Goal: Task Accomplishment & Management: Manage account settings

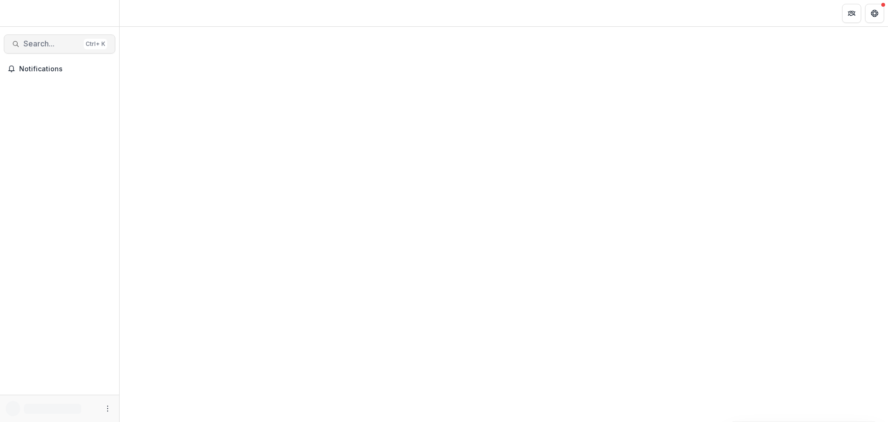
click at [28, 45] on span "Search..." at bounding box center [51, 43] width 56 height 9
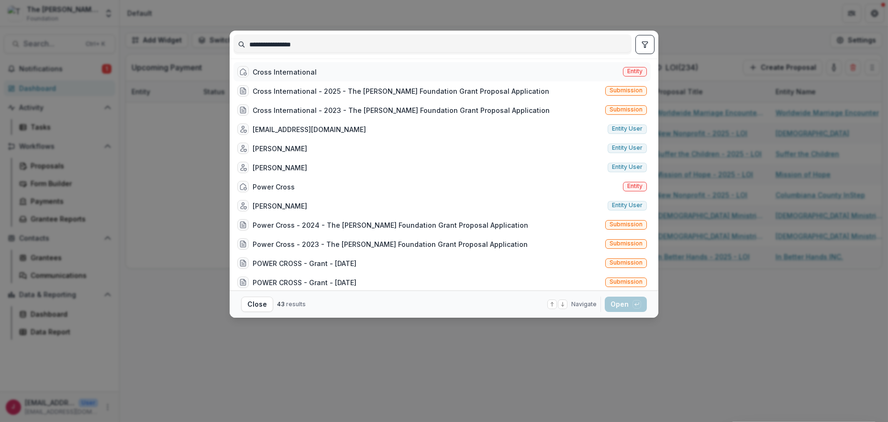
type input "**********"
click at [292, 70] on div "Cross International" at bounding box center [285, 72] width 64 height 10
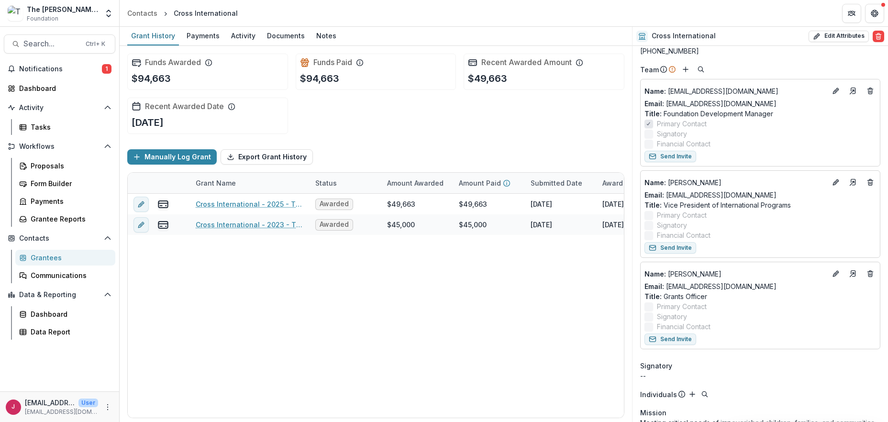
scroll to position [64, 0]
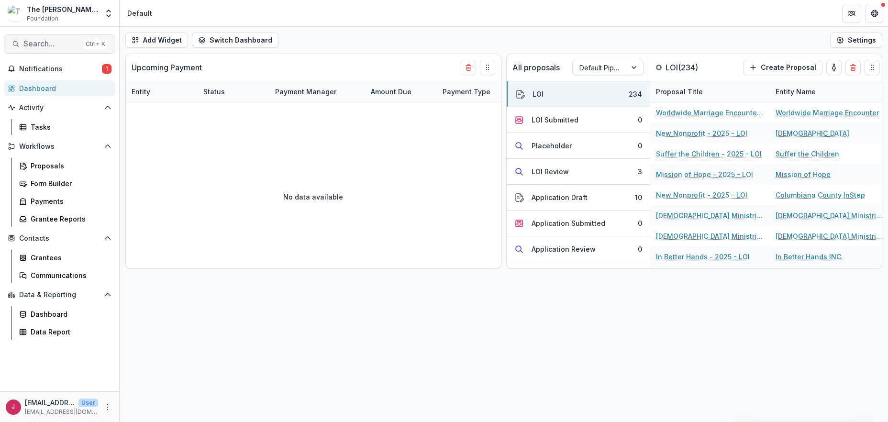
click at [40, 44] on span "Search..." at bounding box center [51, 43] width 56 height 9
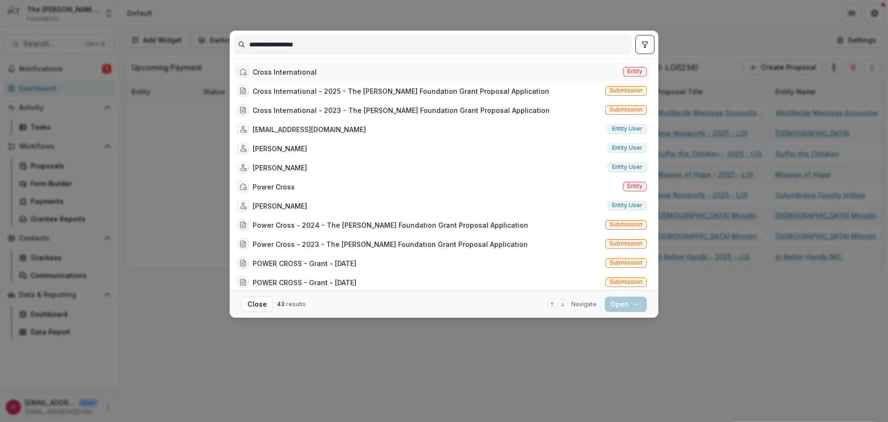
type input "**********"
click at [285, 69] on div "Cross International" at bounding box center [285, 72] width 64 height 10
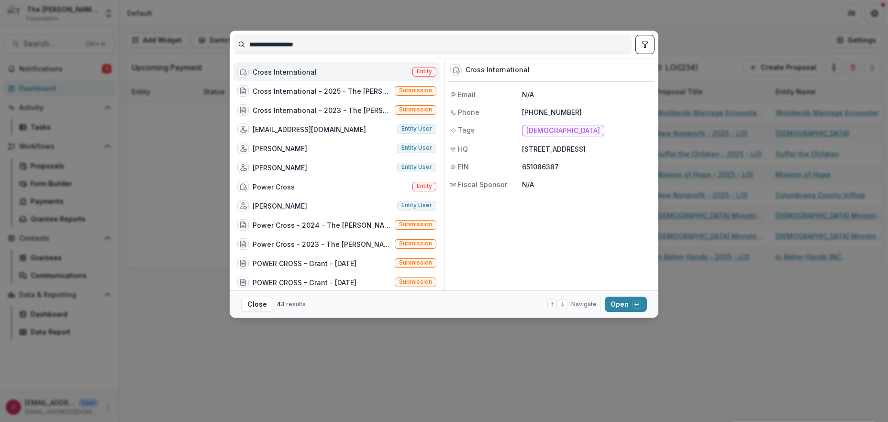
click at [285, 69] on div "Cross International" at bounding box center [285, 72] width 64 height 10
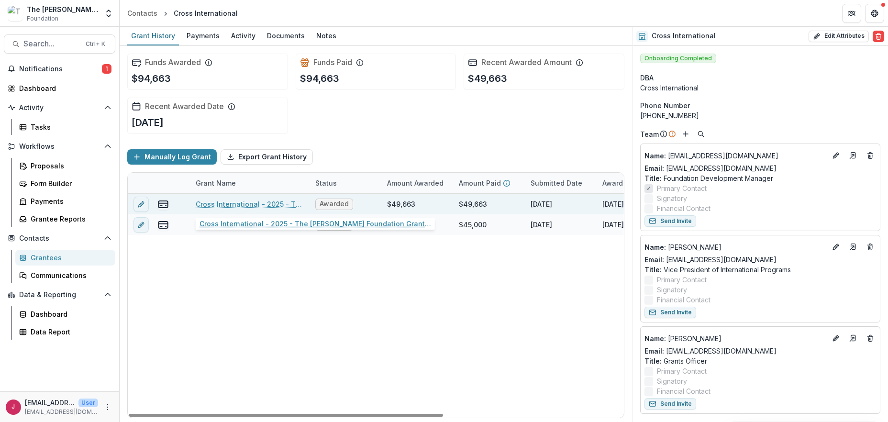
click at [244, 204] on link "Cross International - 2025 - The Bolick Foundation Grant Proposal Application" at bounding box center [250, 204] width 108 height 10
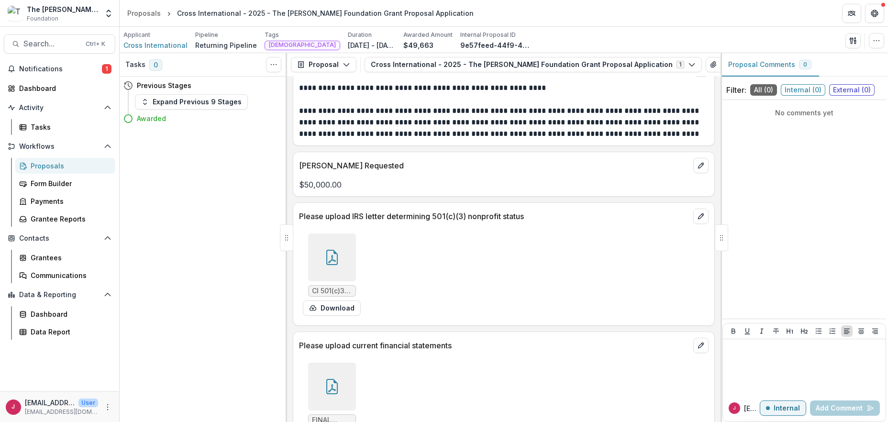
scroll to position [1084, 0]
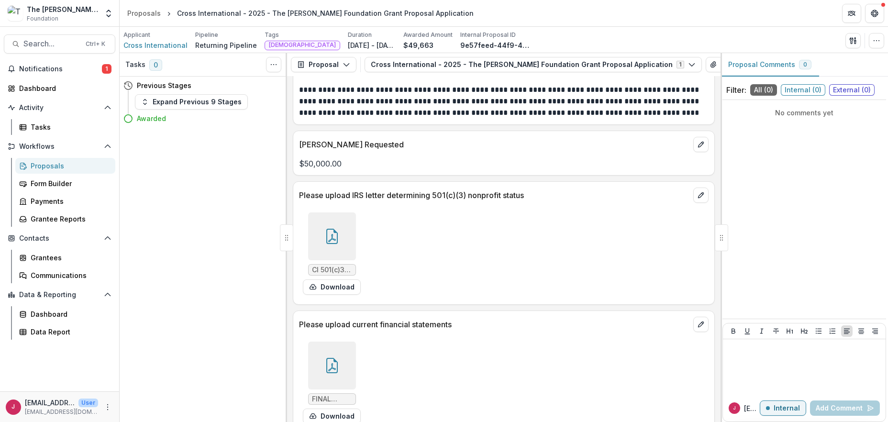
click at [329, 366] on icon at bounding box center [331, 365] width 15 height 15
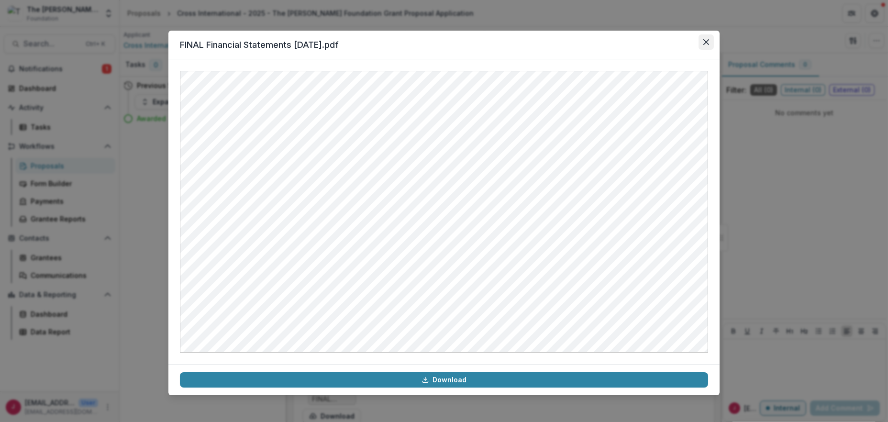
click at [705, 41] on icon "Close" at bounding box center [706, 42] width 6 height 6
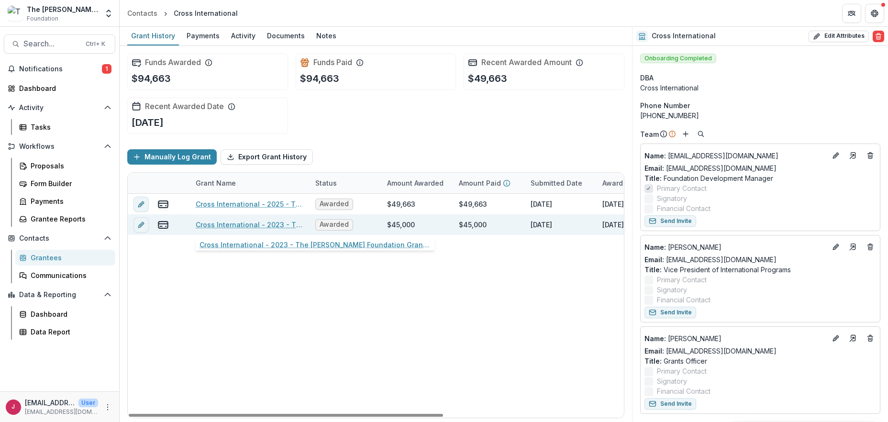
click at [261, 227] on link "Cross International - 2023 - The Bolick Foundation Grant Proposal Application" at bounding box center [250, 225] width 108 height 10
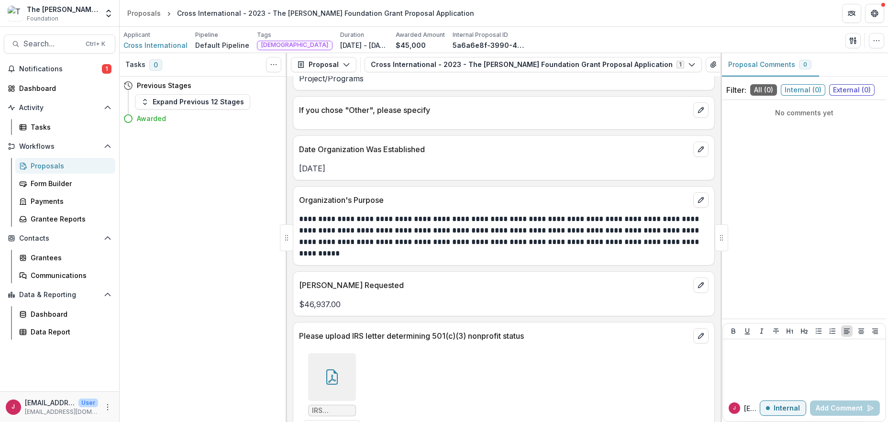
scroll to position [1148, 0]
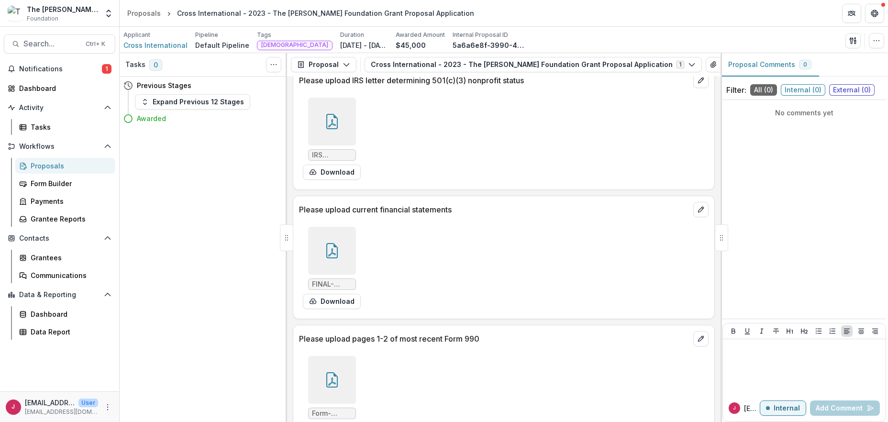
click at [332, 372] on icon at bounding box center [331, 379] width 15 height 15
click at [332, 368] on footer "Download" at bounding box center [443, 379] width 551 height 31
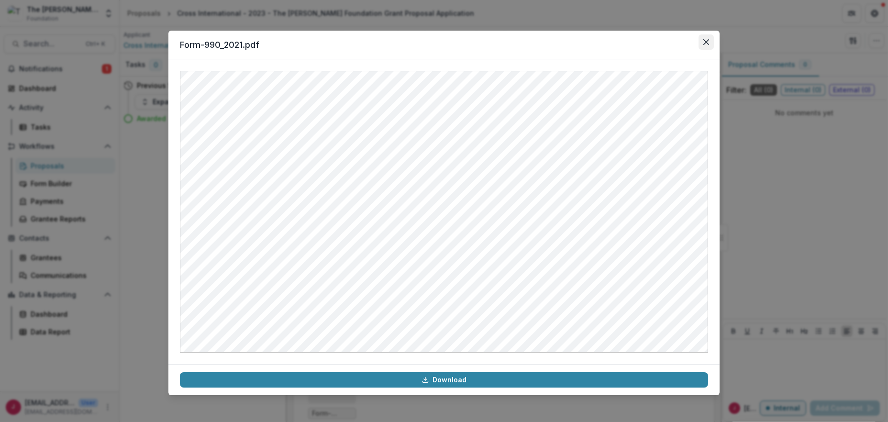
click at [705, 39] on icon "Close" at bounding box center [706, 42] width 6 height 6
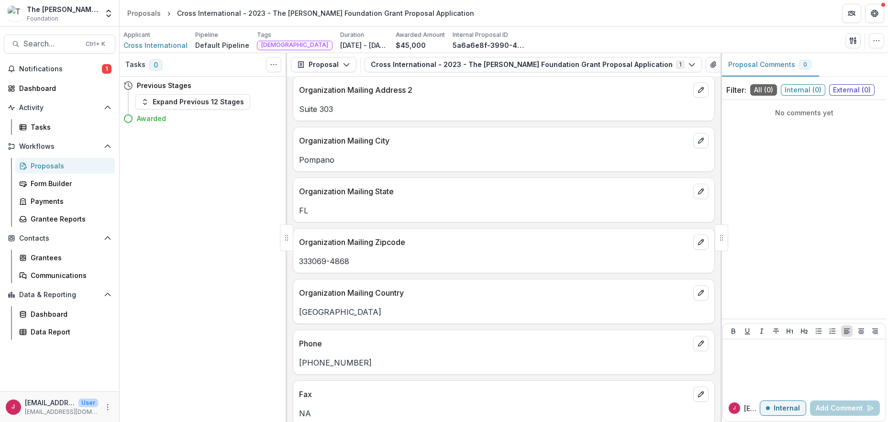
scroll to position [0, 0]
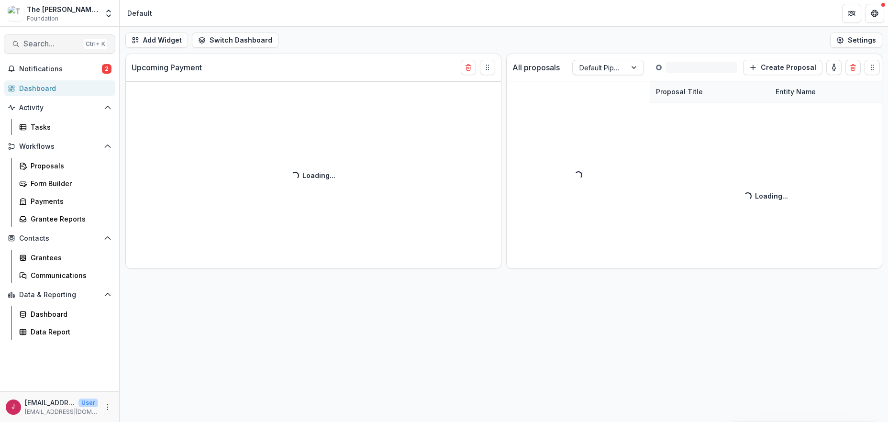
click at [36, 44] on span "Search..." at bounding box center [51, 43] width 56 height 9
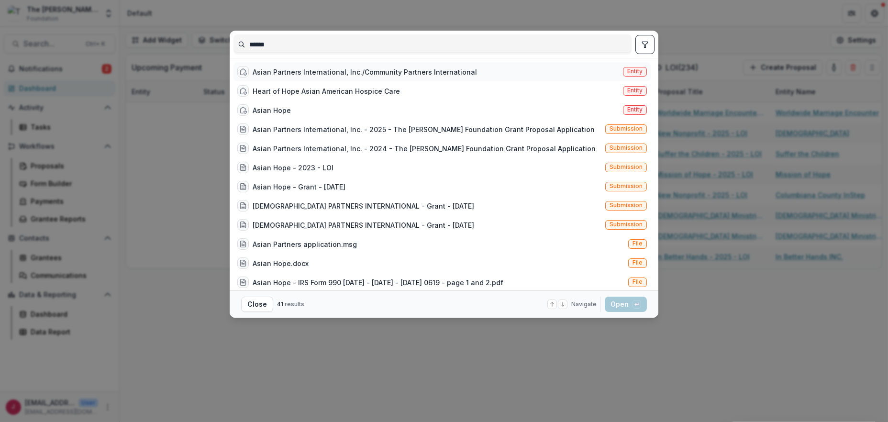
type input "*****"
click at [337, 69] on div "Asian Partners International, Inc./Community Partners International" at bounding box center [365, 72] width 224 height 10
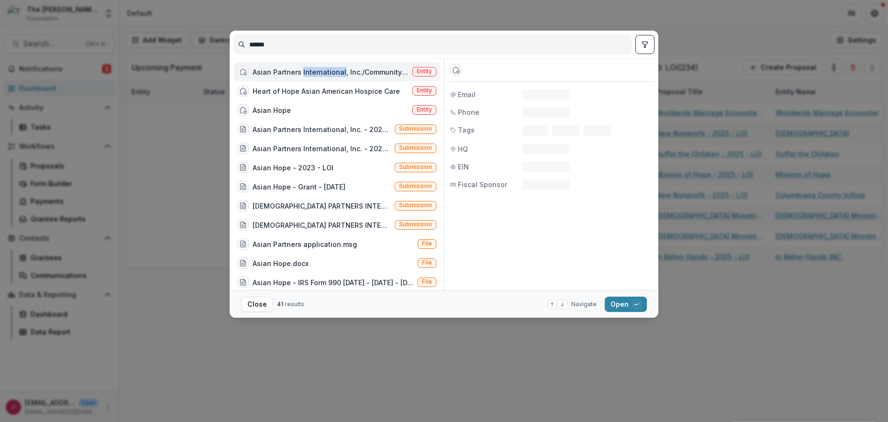
click at [337, 69] on div "Asian Partners International, Inc./Community Partners International" at bounding box center [331, 72] width 156 height 10
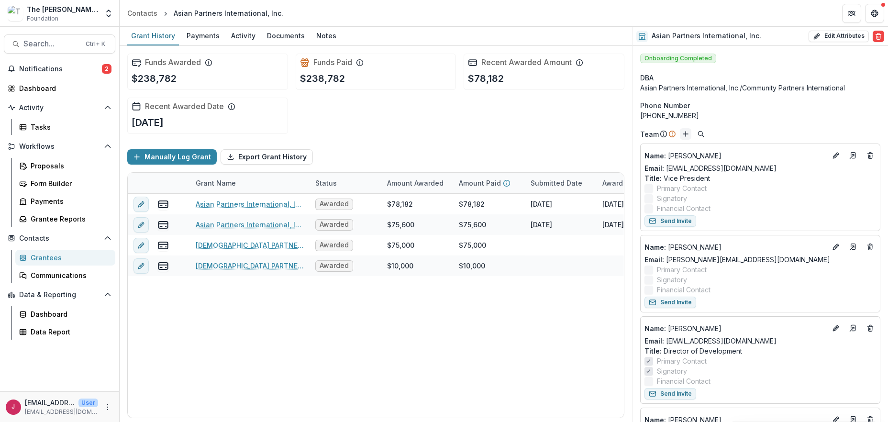
click at [685, 135] on line "Add" at bounding box center [685, 134] width 0 height 5
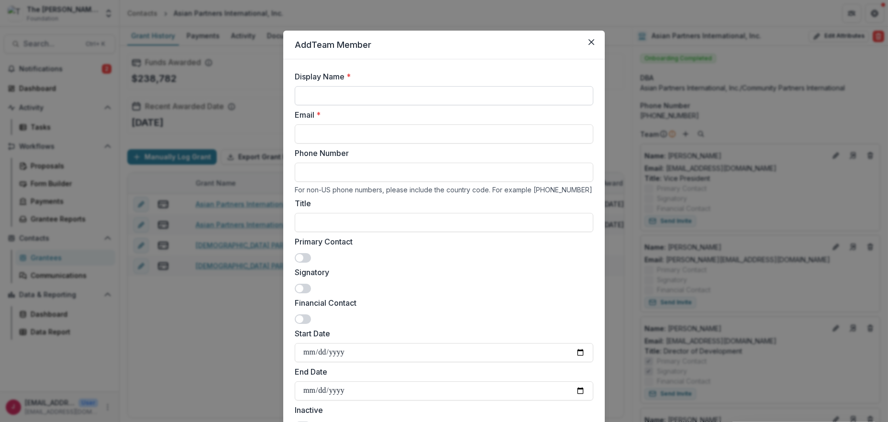
click at [329, 94] on input "Display Name *" at bounding box center [444, 95] width 298 height 19
type input "**********"
click at [319, 135] on input "Email *" at bounding box center [444, 133] width 298 height 19
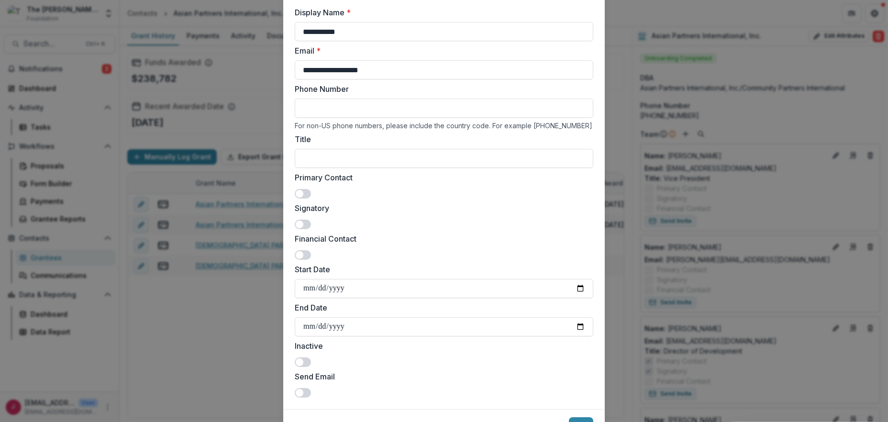
scroll to position [112, 0]
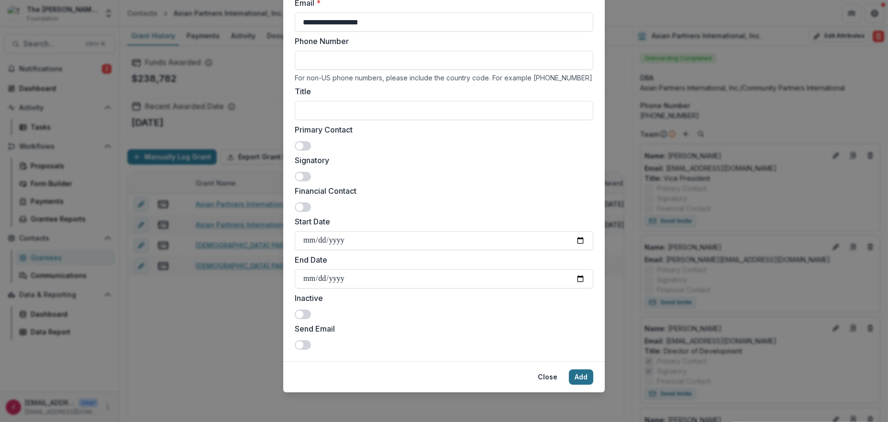
type input "**********"
click at [575, 374] on button "Add" at bounding box center [581, 376] width 24 height 15
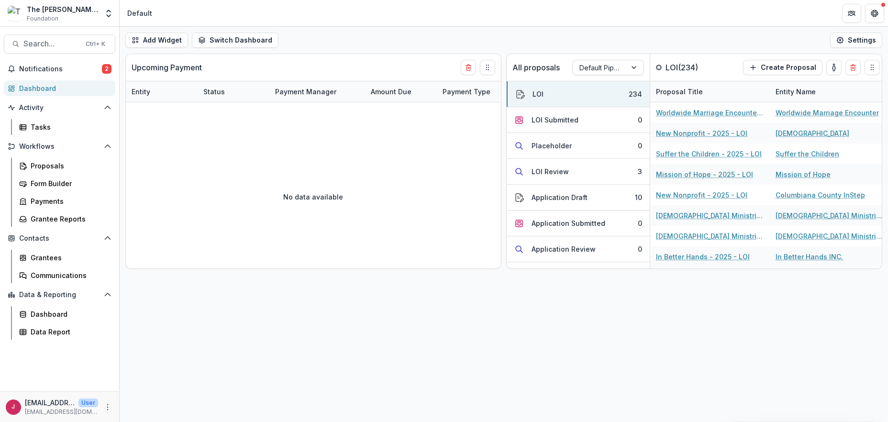
click at [37, 88] on div "Dashboard" at bounding box center [63, 88] width 88 height 10
click at [614, 65] on div at bounding box center [599, 68] width 40 height 12
click at [609, 108] on div "Returning Pipeline" at bounding box center [607, 108] width 67 height 25
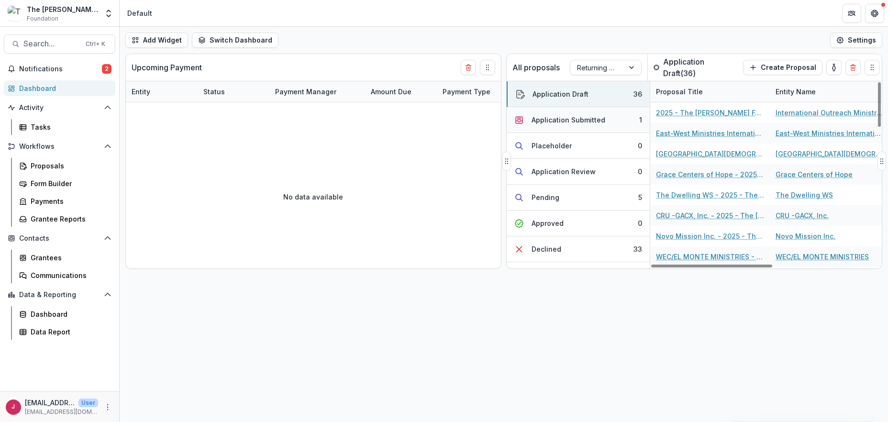
click at [600, 121] on div "Application Submitted" at bounding box center [568, 120] width 74 height 10
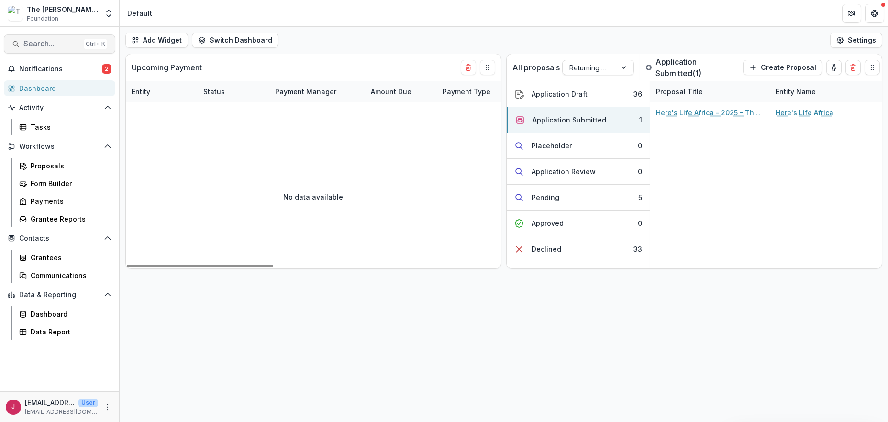
click at [58, 46] on span "Search..." at bounding box center [51, 43] width 56 height 9
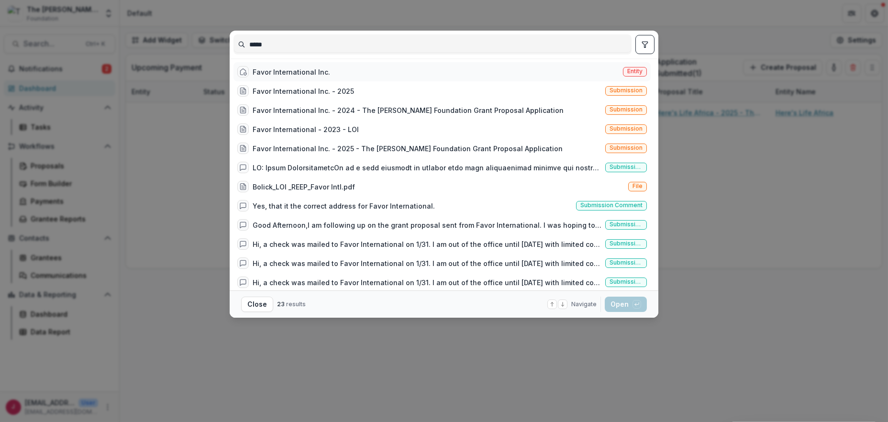
type input "*****"
click at [291, 75] on div "Favor International Inc." at bounding box center [291, 72] width 77 height 10
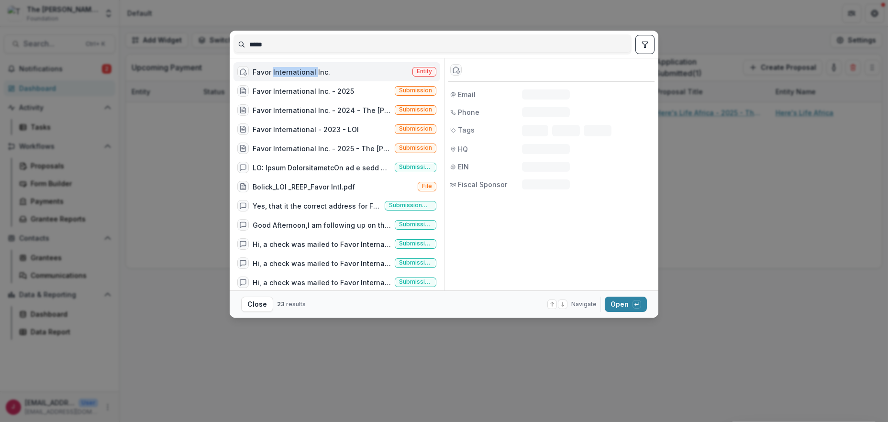
click at [291, 75] on div "Favor International Inc." at bounding box center [291, 72] width 77 height 10
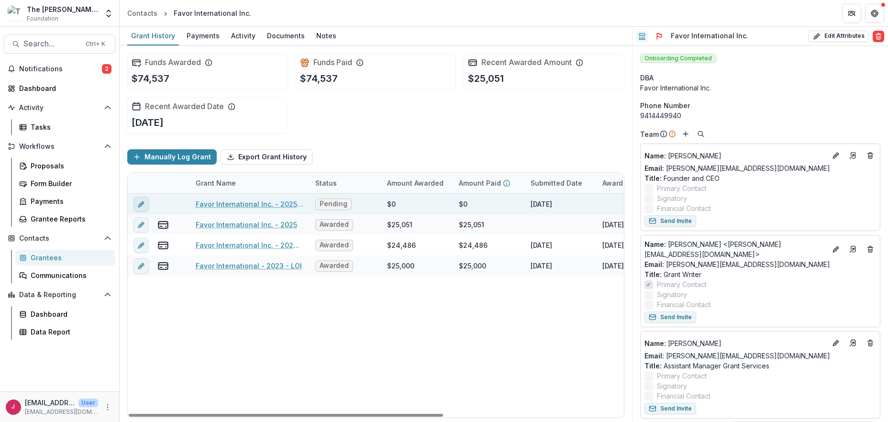
click at [137, 204] on icon "edit" at bounding box center [141, 204] width 8 height 8
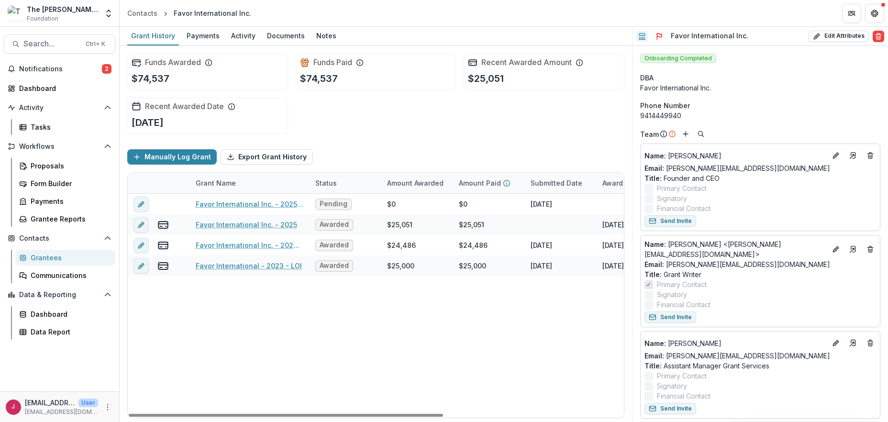
type input "*******"
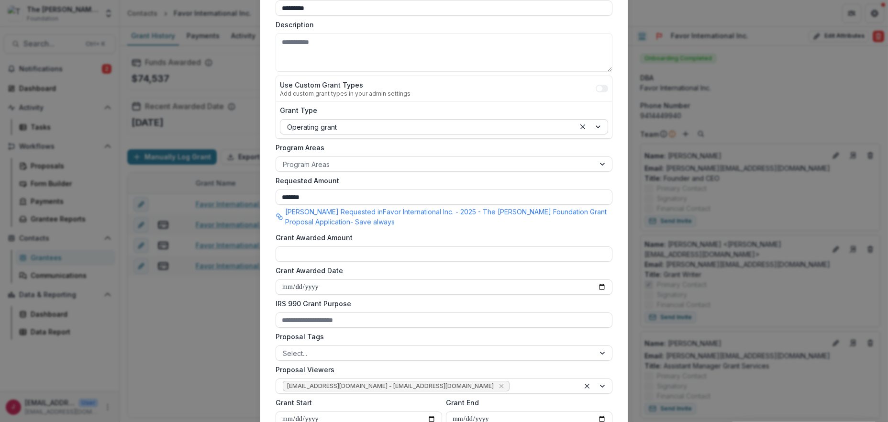
scroll to position [127, 0]
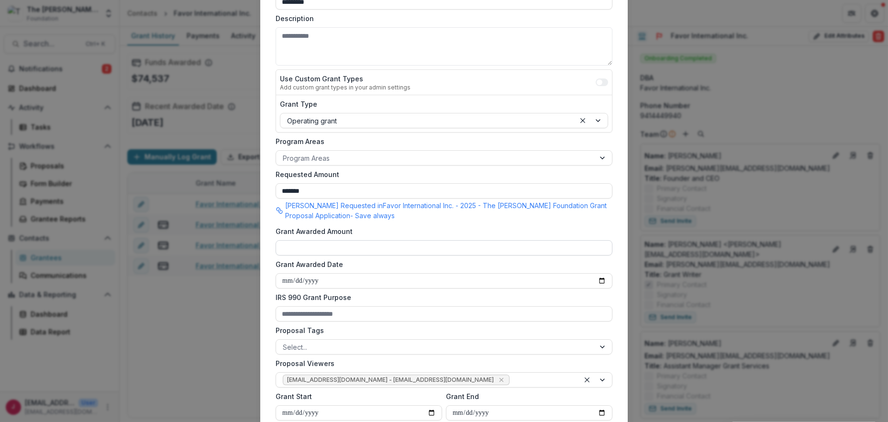
click at [298, 246] on input "Grant Awarded Amount" at bounding box center [443, 247] width 337 height 15
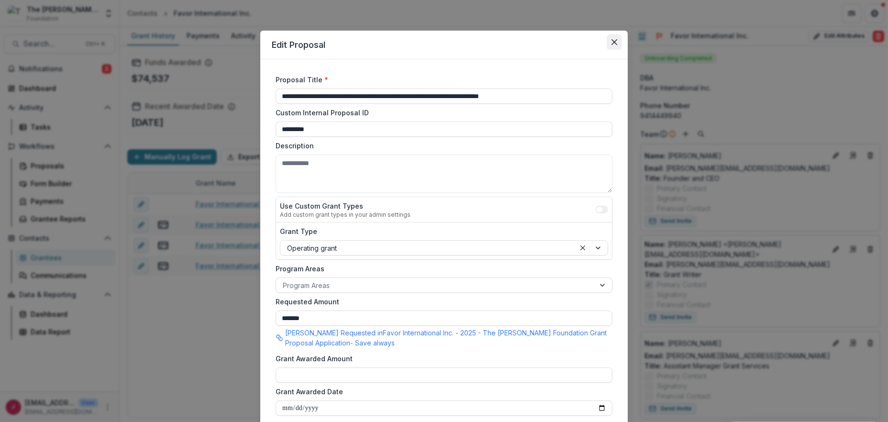
type input "**"
click at [611, 41] on icon "Close" at bounding box center [614, 42] width 6 height 6
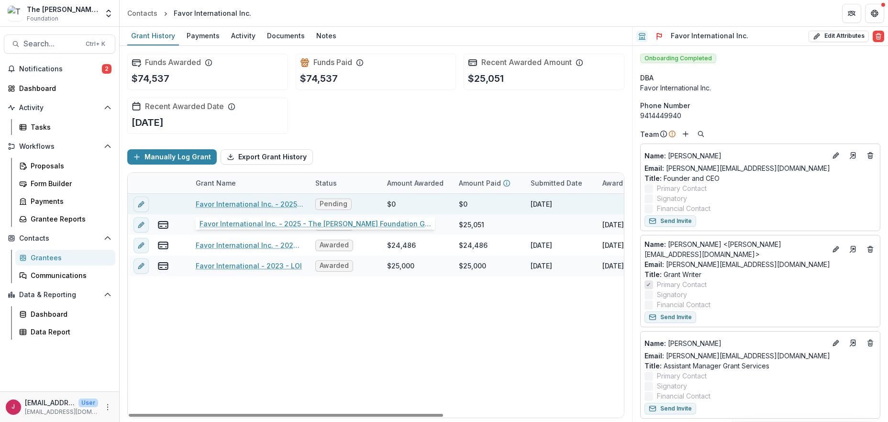
click at [279, 204] on link "Favor International Inc. - 2025 - The [PERSON_NAME] Foundation Grant Proposal A…" at bounding box center [250, 204] width 108 height 10
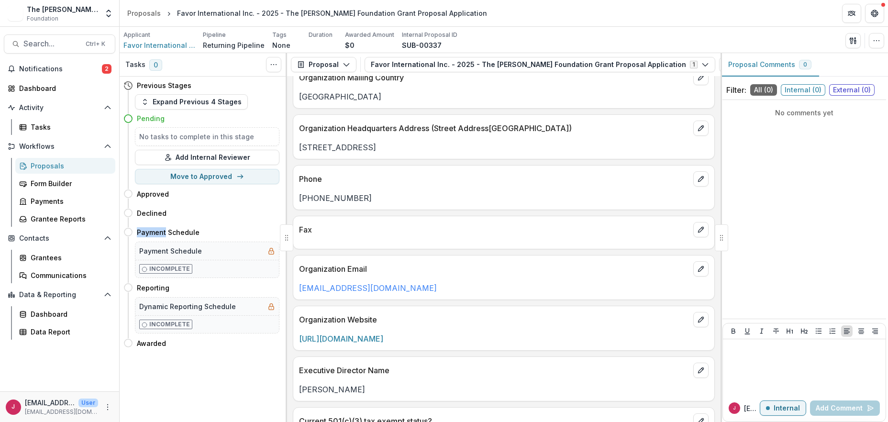
scroll to position [191, 0]
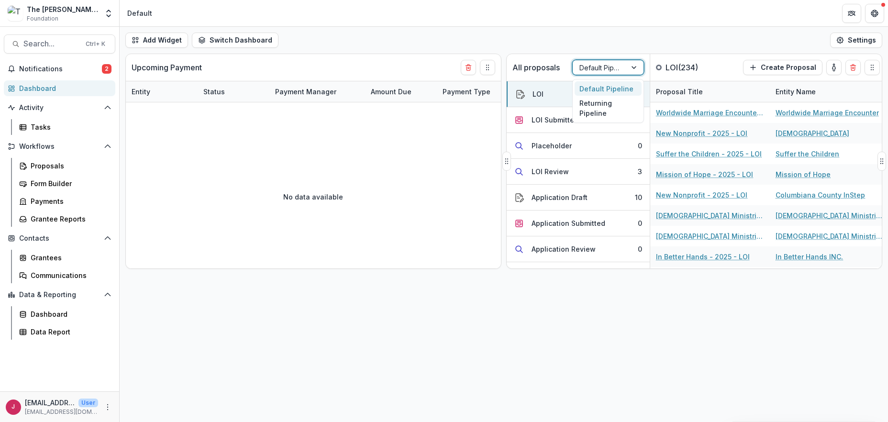
click at [624, 67] on div "Default Pipeline" at bounding box center [600, 68] width 54 height 14
click at [587, 107] on div "Returning Pipeline" at bounding box center [607, 108] width 67 height 25
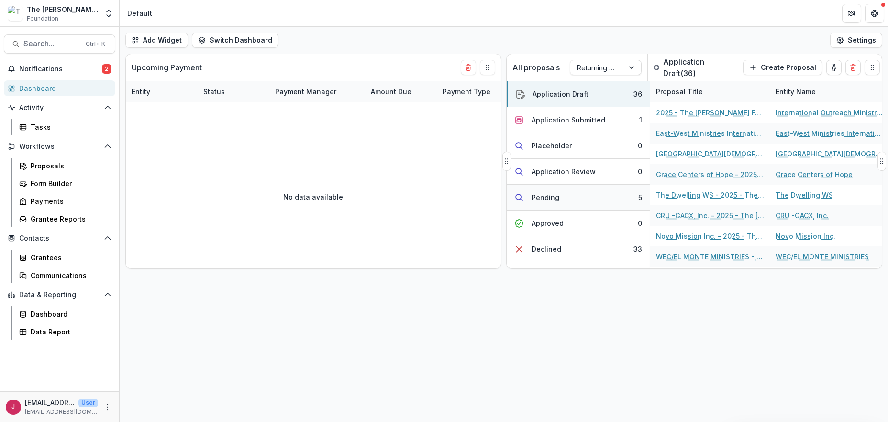
click at [566, 198] on button "Pending 5" at bounding box center [577, 198] width 143 height 26
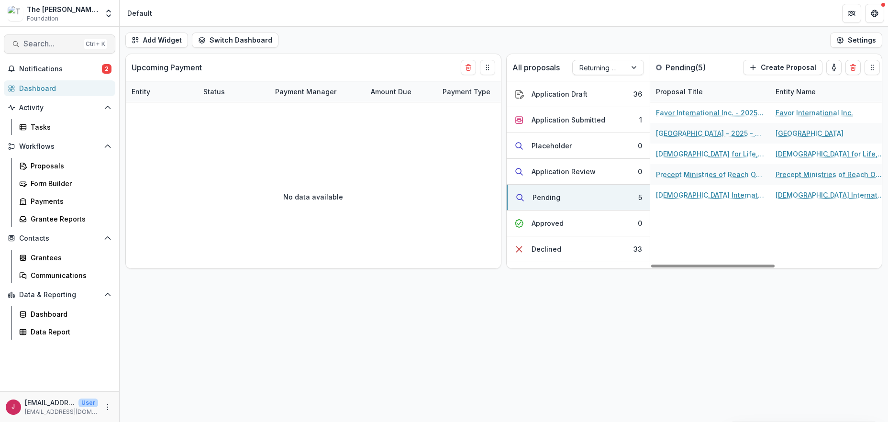
click at [43, 41] on span "Search..." at bounding box center [51, 43] width 56 height 9
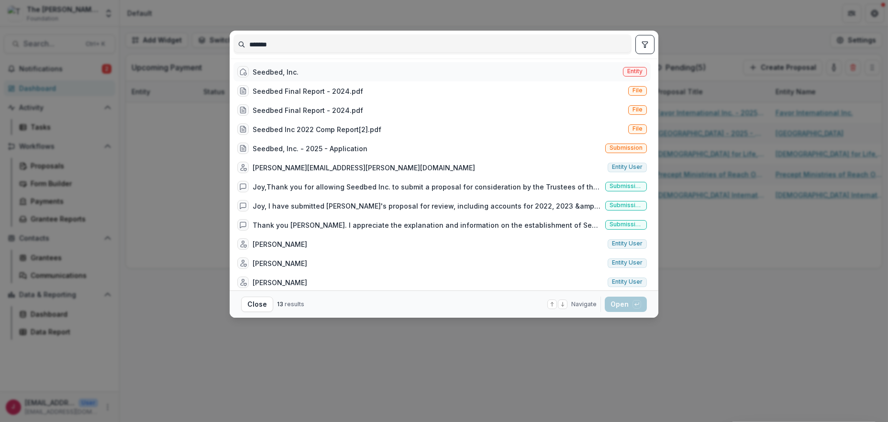
type input "*******"
click at [253, 69] on div "Seedbed, Inc." at bounding box center [276, 72] width 46 height 10
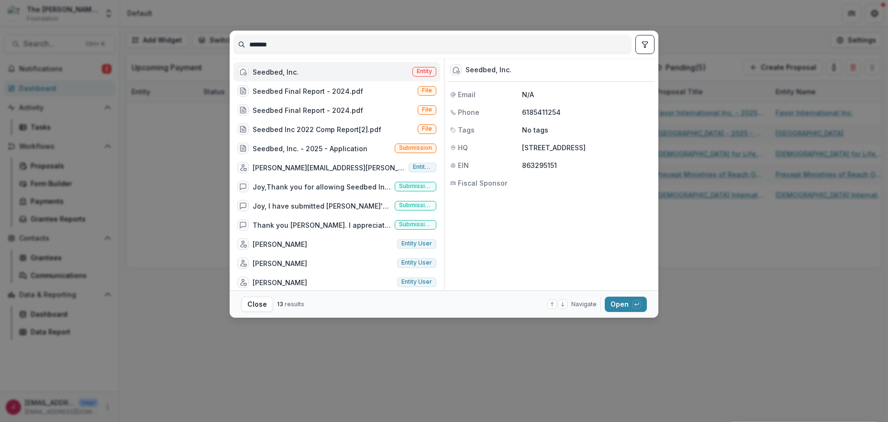
click at [266, 71] on div "Seedbed, Inc." at bounding box center [276, 72] width 46 height 10
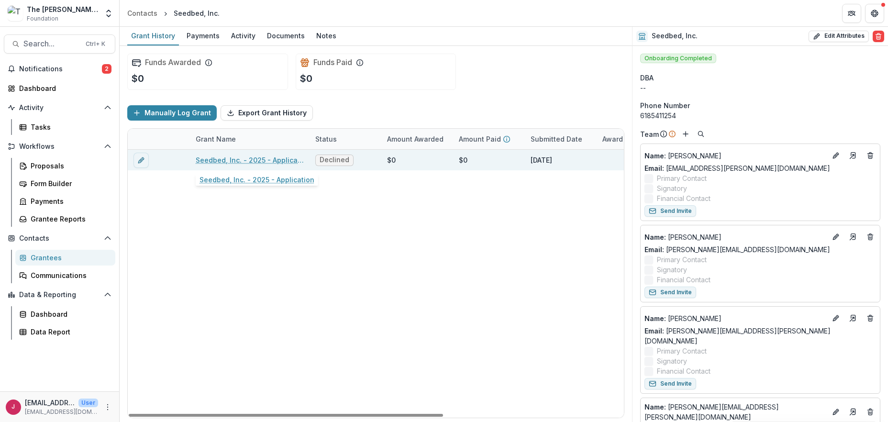
click at [242, 161] on link "Seedbed, Inc. - 2025 - Application" at bounding box center [250, 160] width 108 height 10
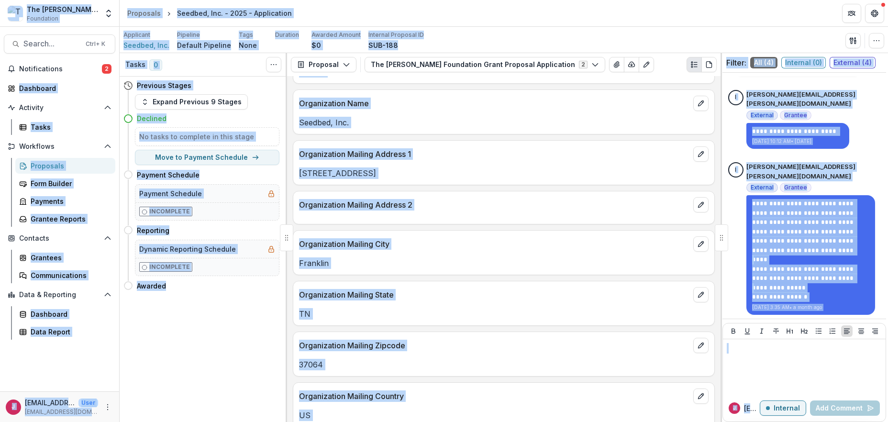
scroll to position [255, 0]
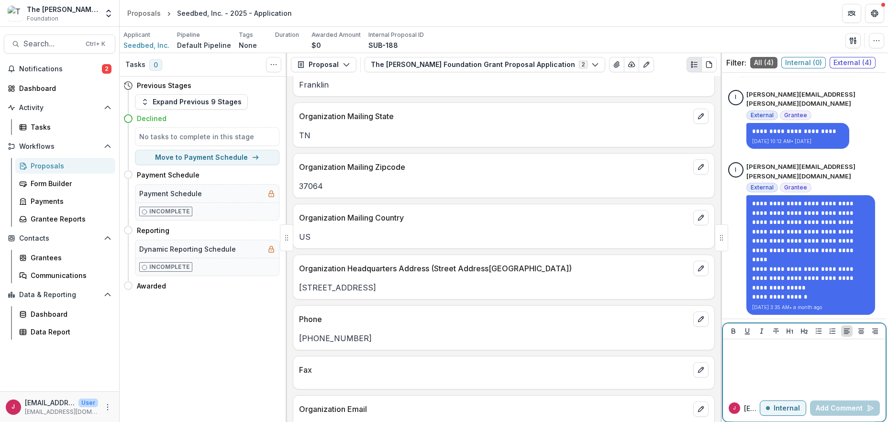
click at [741, 368] on div at bounding box center [804, 367] width 155 height 48
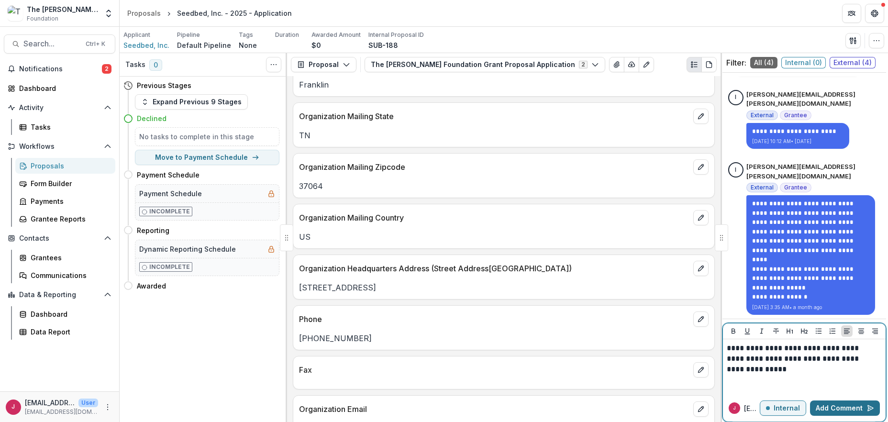
click at [821, 411] on button "Add Comment" at bounding box center [845, 407] width 70 height 15
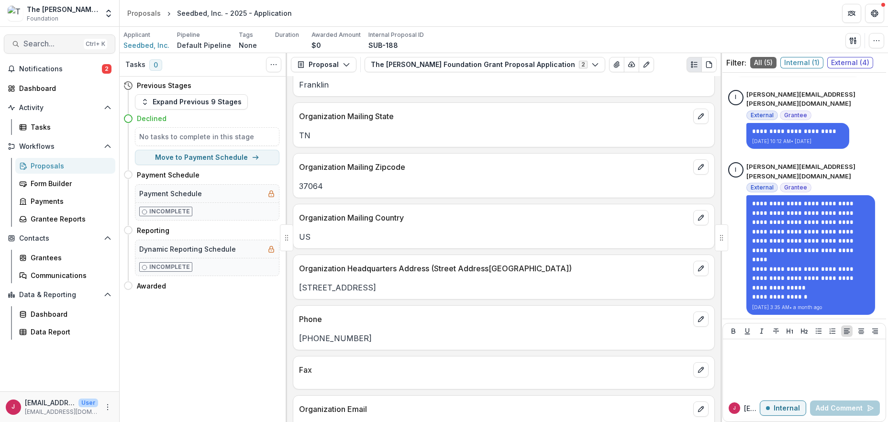
click at [71, 42] on span "Search..." at bounding box center [51, 43] width 56 height 9
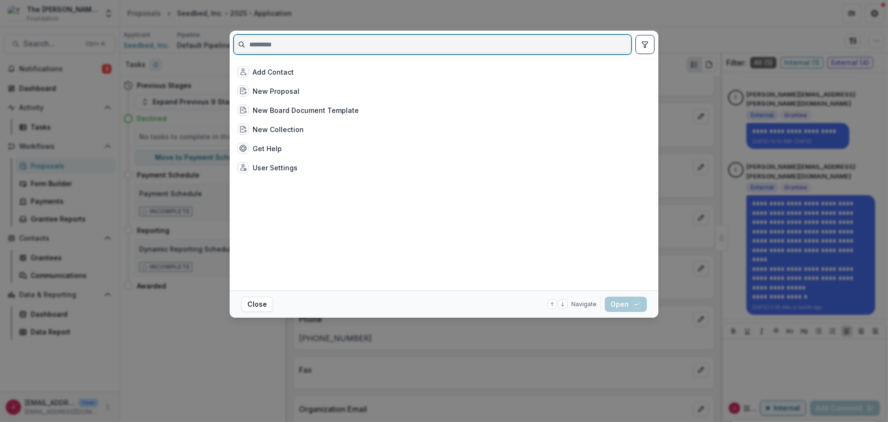
click at [270, 46] on input at bounding box center [432, 44] width 397 height 15
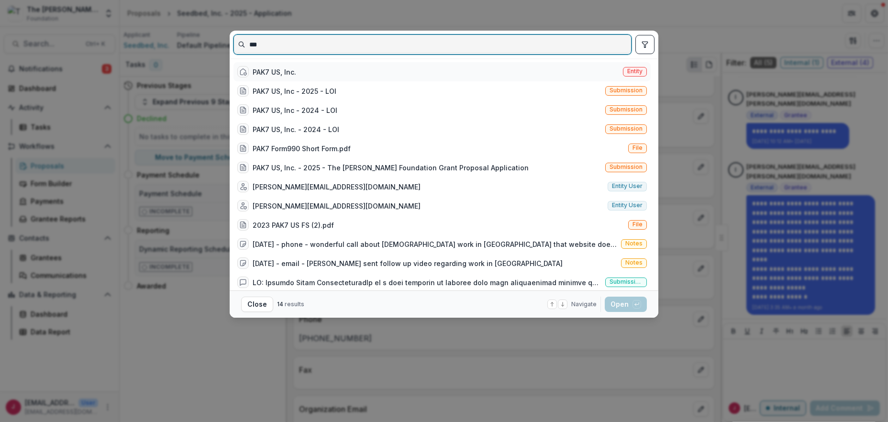
type input "***"
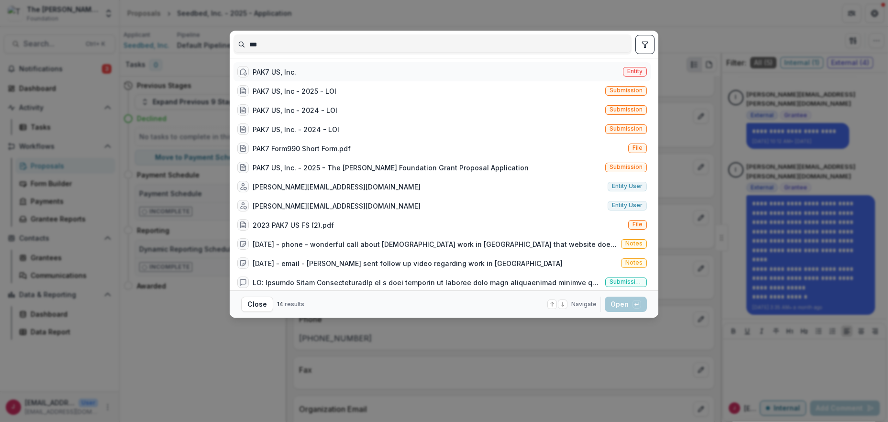
click at [275, 68] on div "PAK7 US, Inc." at bounding box center [275, 72] width 44 height 10
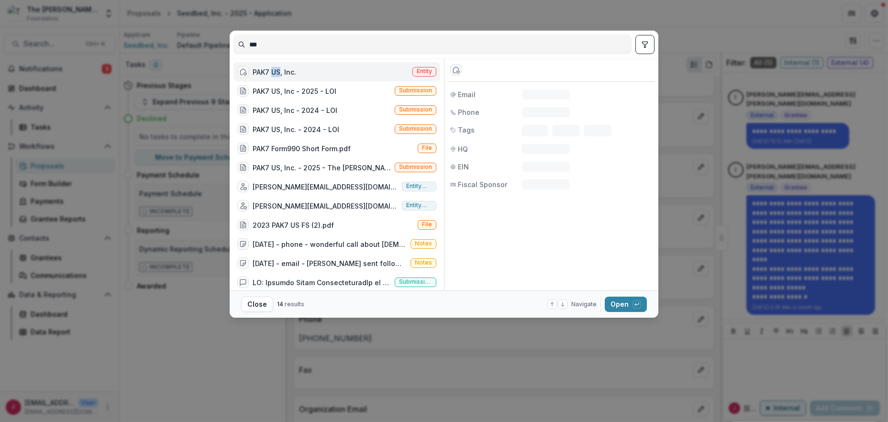
click at [275, 68] on div "PAK7 US, Inc." at bounding box center [275, 72] width 44 height 10
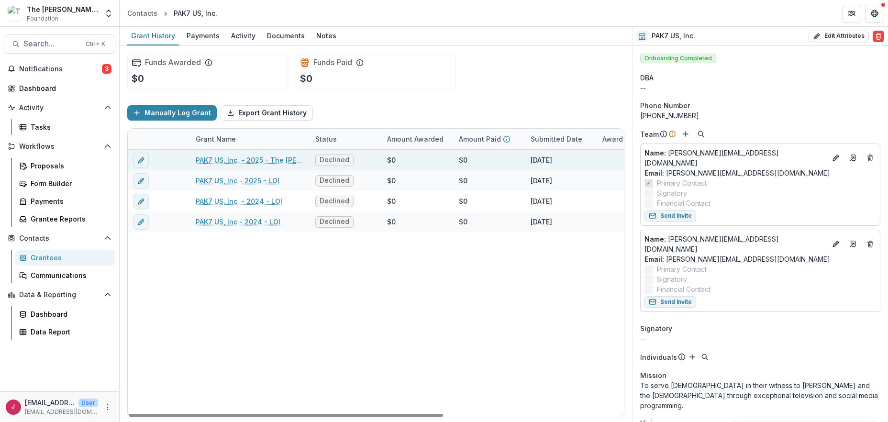
drag, startPoint x: 206, startPoint y: 159, endPoint x: 248, endPoint y: 159, distance: 42.1
click at [206, 159] on link "PAK7 US, Inc. - 2025 - The [PERSON_NAME] Foundation Grant Proposal Application" at bounding box center [250, 160] width 108 height 10
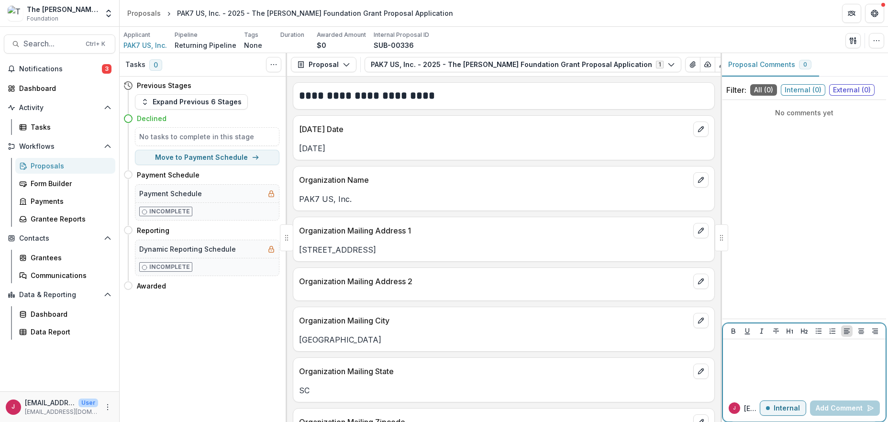
click at [745, 351] on p at bounding box center [804, 348] width 155 height 11
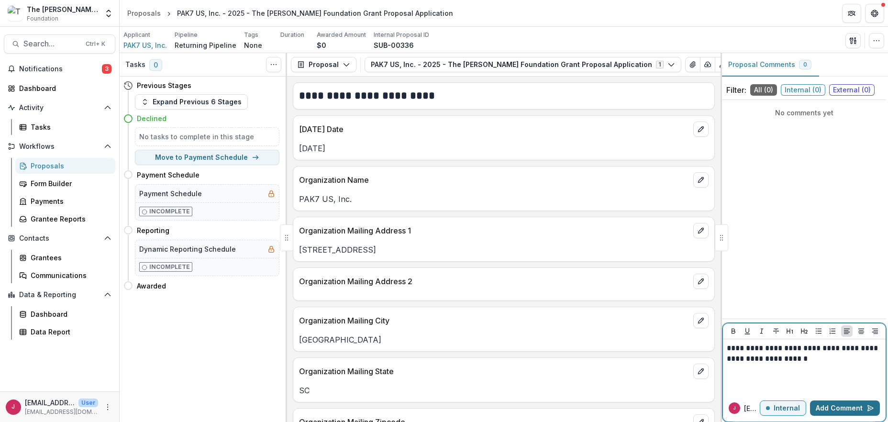
click at [845, 406] on button "Add Comment" at bounding box center [845, 407] width 70 height 15
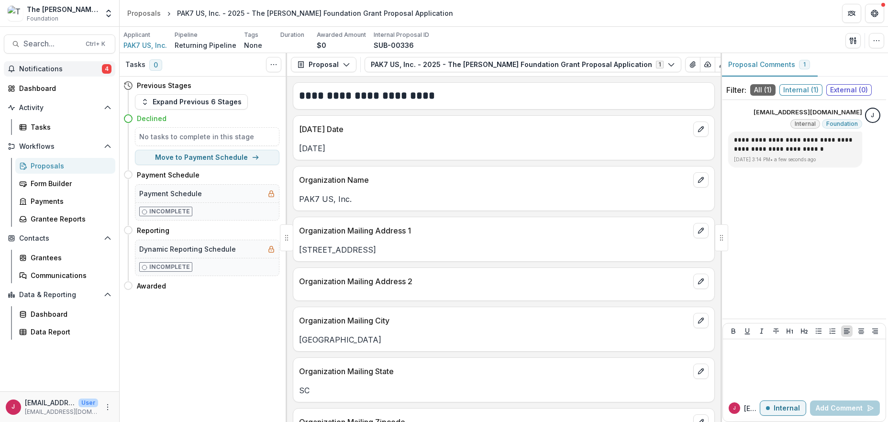
click at [67, 67] on span "Notifications" at bounding box center [60, 69] width 83 height 8
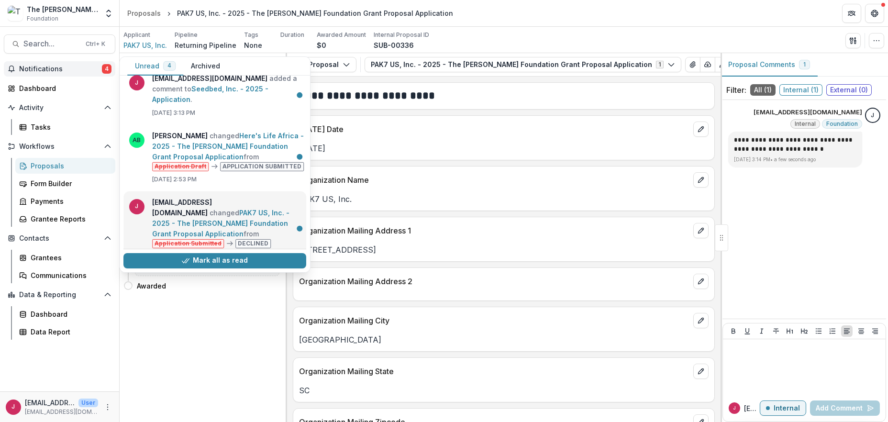
scroll to position [88, 0]
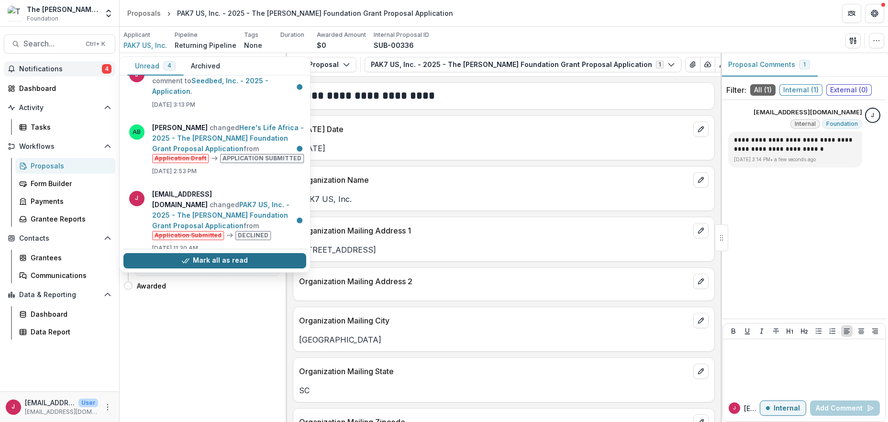
click at [230, 261] on button "Mark all as read" at bounding box center [214, 260] width 183 height 15
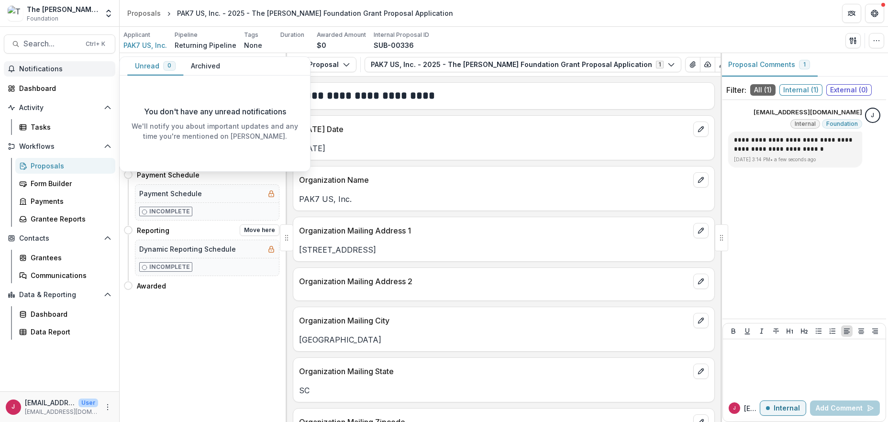
scroll to position [0, 0]
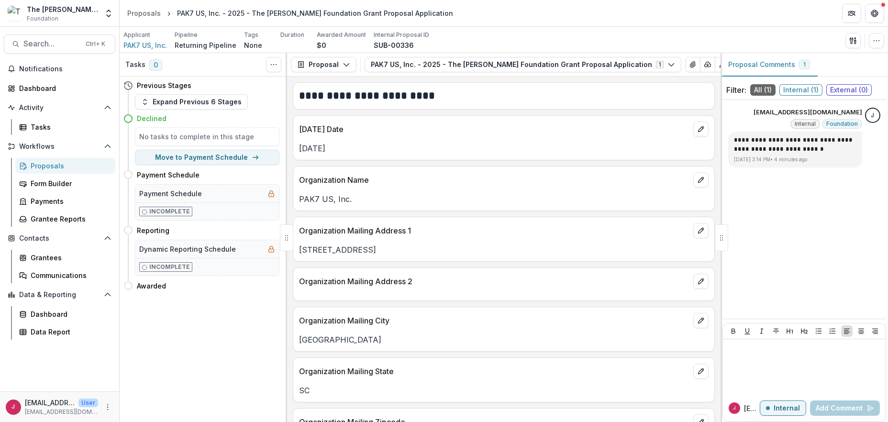
drag, startPoint x: 246, startPoint y: 365, endPoint x: 276, endPoint y: 312, distance: 61.3
click at [247, 364] on div "Tasks 0 Show Cancelled Tasks Previous Stages Expand Previous 6 Stages Declined …" at bounding box center [203, 237] width 167 height 369
